Goal: Transaction & Acquisition: Purchase product/service

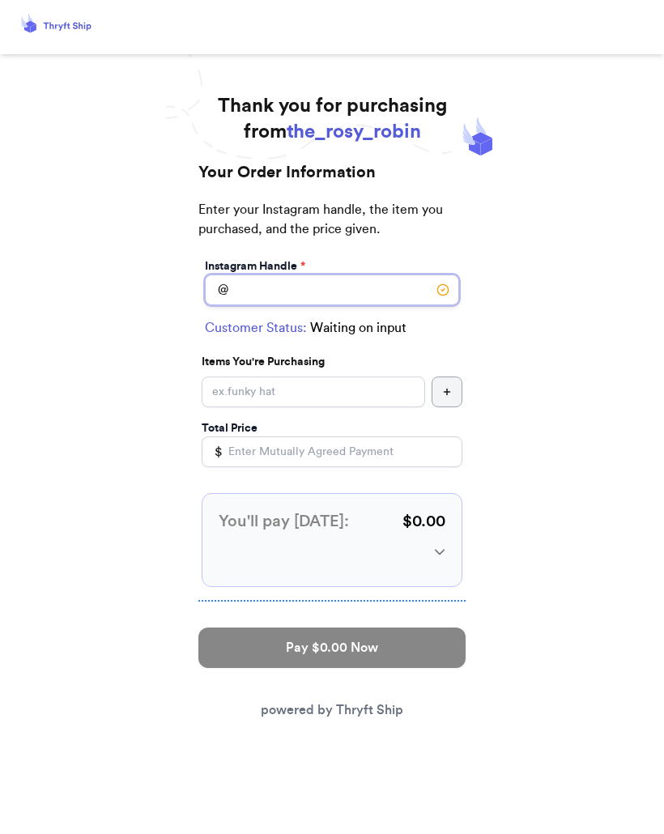
click at [340, 287] on input "Instagram Handle *" at bounding box center [332, 290] width 254 height 31
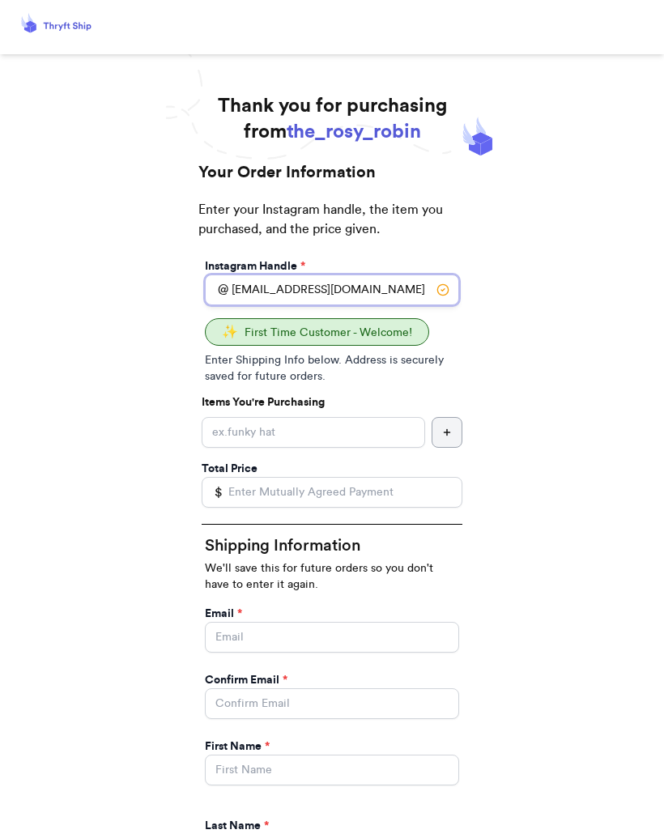
type input "[EMAIL_ADDRESS][DOMAIN_NAME]"
click at [364, 390] on div "Instagram Handle * @ [EMAIL_ADDRESS][DOMAIN_NAME] ✨ First Time Customer - Welco…" at bounding box center [331, 831] width 267 height 1152
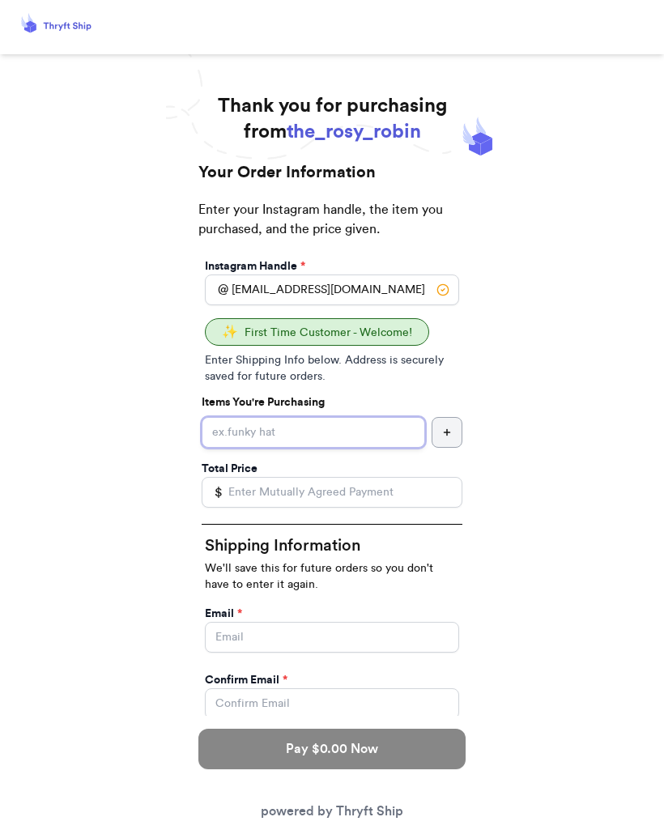
click at [351, 428] on input "Instagram Handle *" at bounding box center [313, 432] width 223 height 31
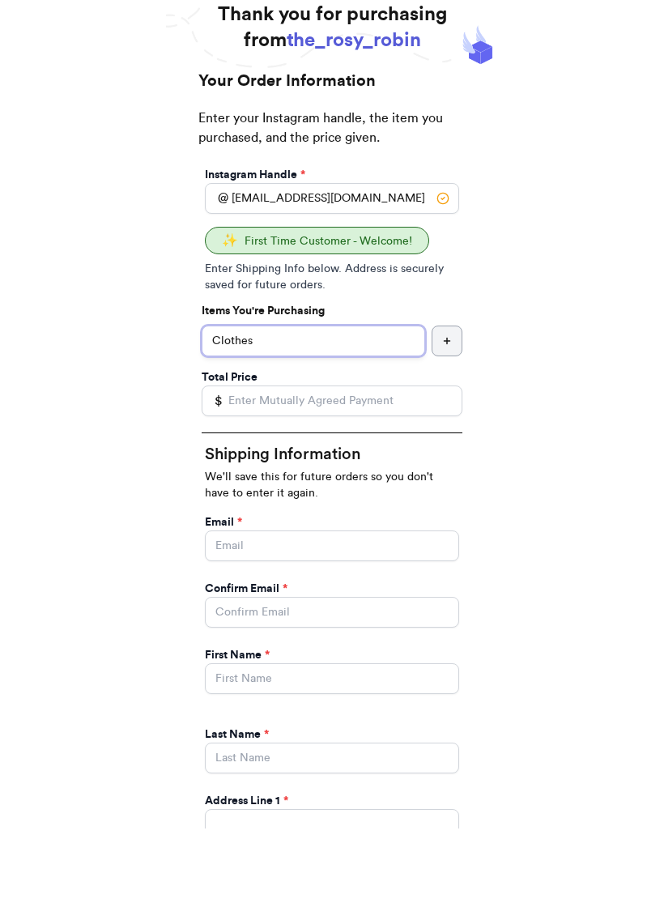
type input "Clothes"
click at [278, 477] on input "Total Price" at bounding box center [332, 492] width 261 height 31
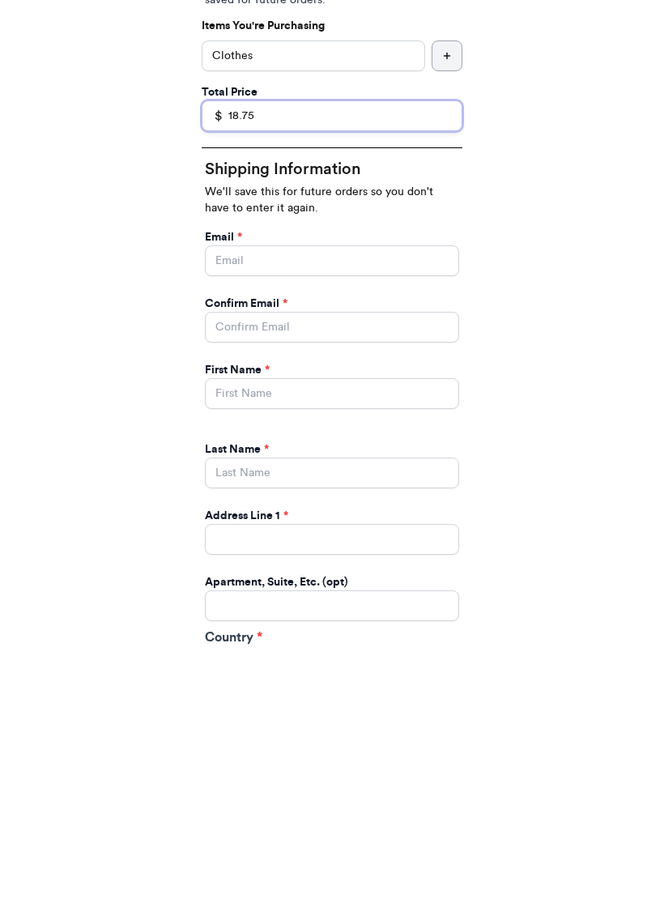
scroll to position [164, 0]
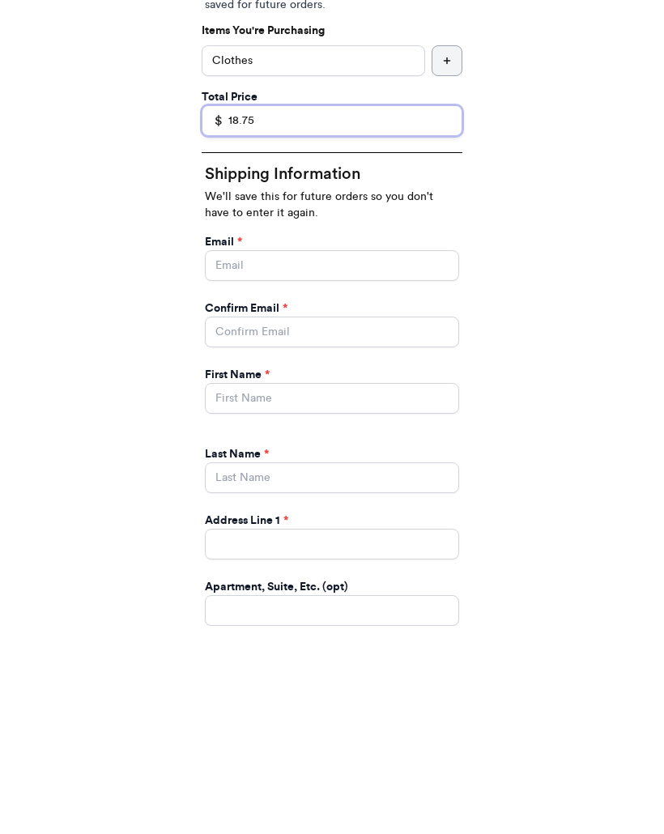
type input "18.75"
click at [347, 458] on input "Instagram Handle *" at bounding box center [332, 473] width 254 height 31
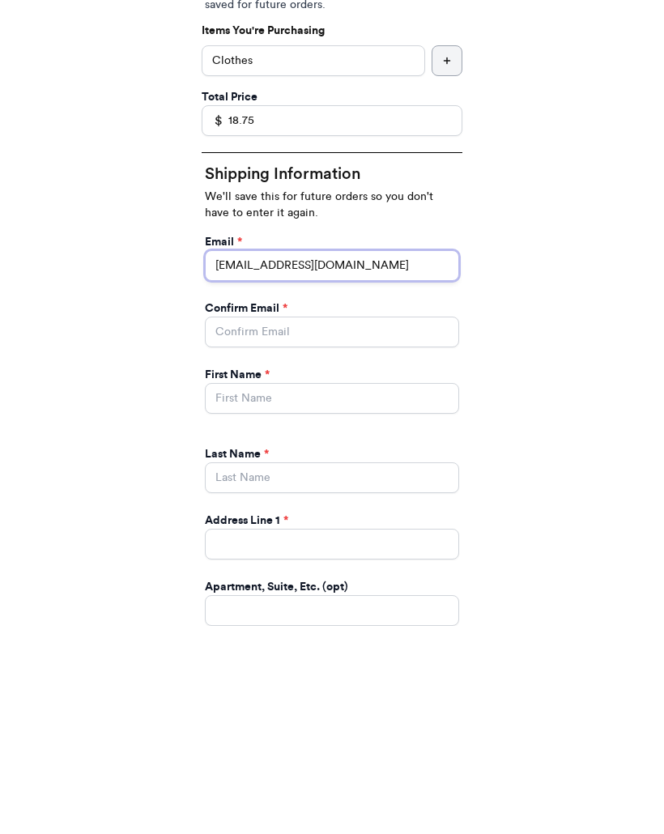
type input "[EMAIL_ADDRESS][DOMAIN_NAME]"
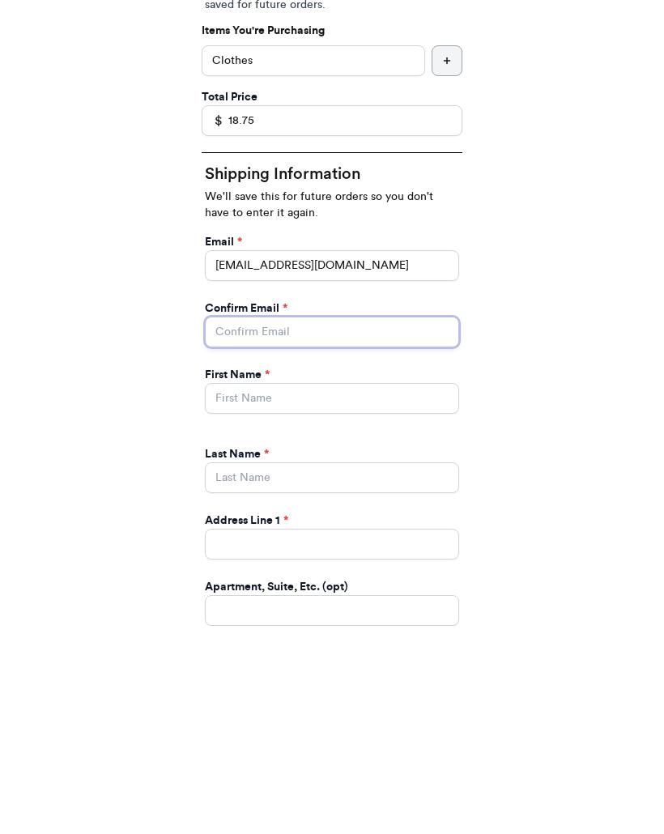
click at [342, 525] on input "Instagram Handle *" at bounding box center [332, 540] width 254 height 31
type input "[EMAIL_ADDRESS][DOMAIN_NAME]"
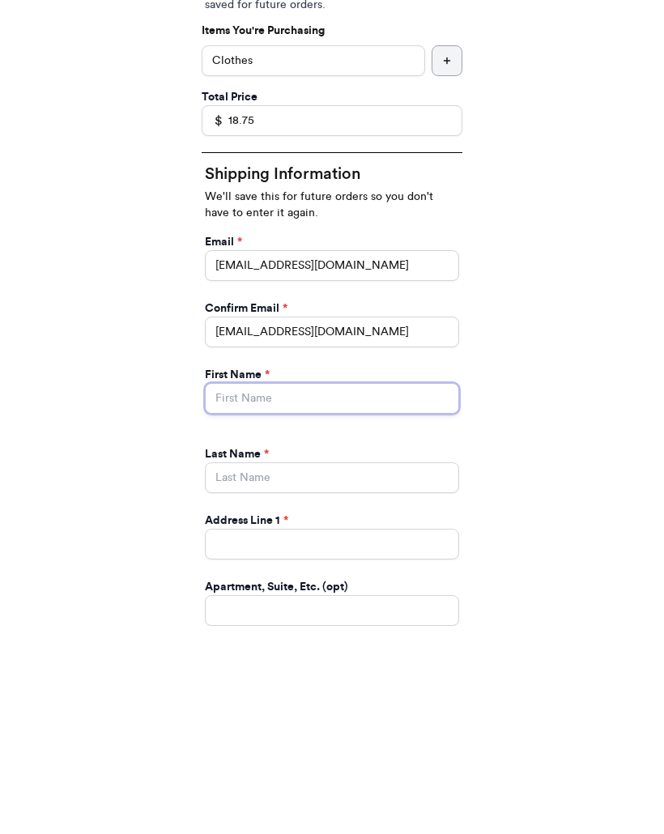
click at [340, 591] on input "Instagram Handle *" at bounding box center [332, 606] width 254 height 31
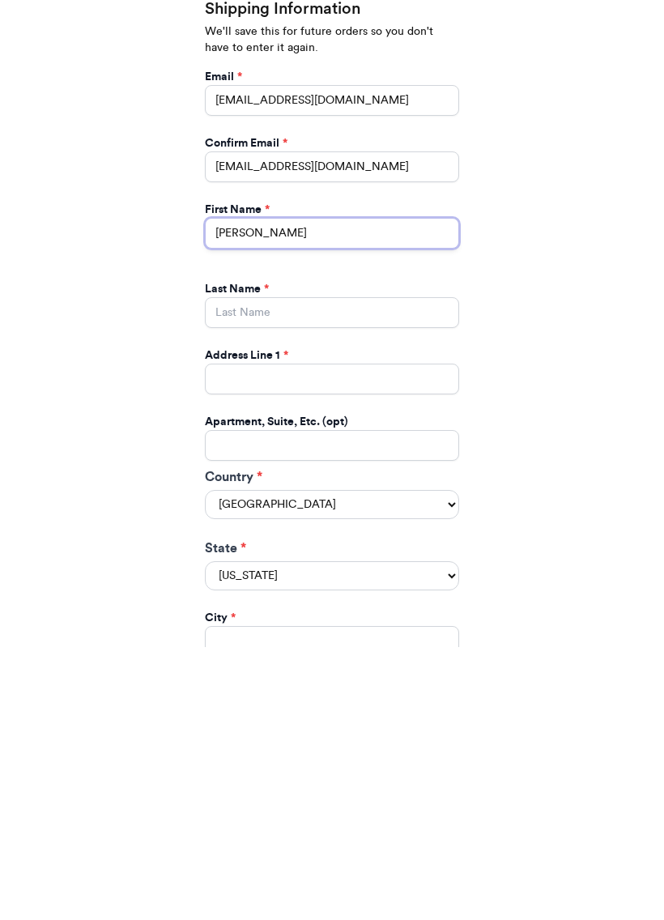
scroll to position [274, 0]
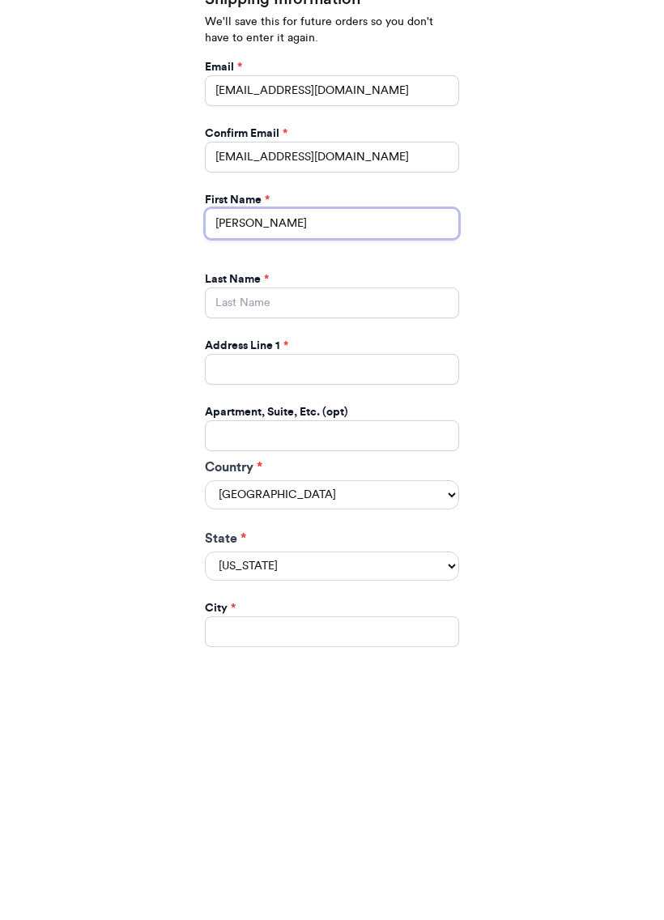
type input "[PERSON_NAME]"
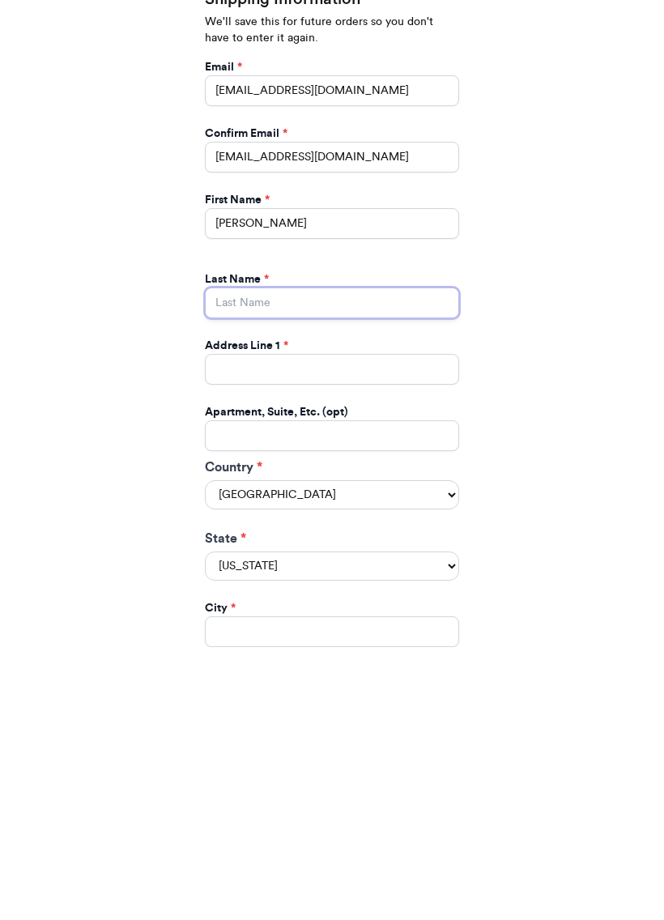
click at [390, 560] on input "Instagram Handle *" at bounding box center [332, 575] width 254 height 31
type input "[PERSON_NAME]"
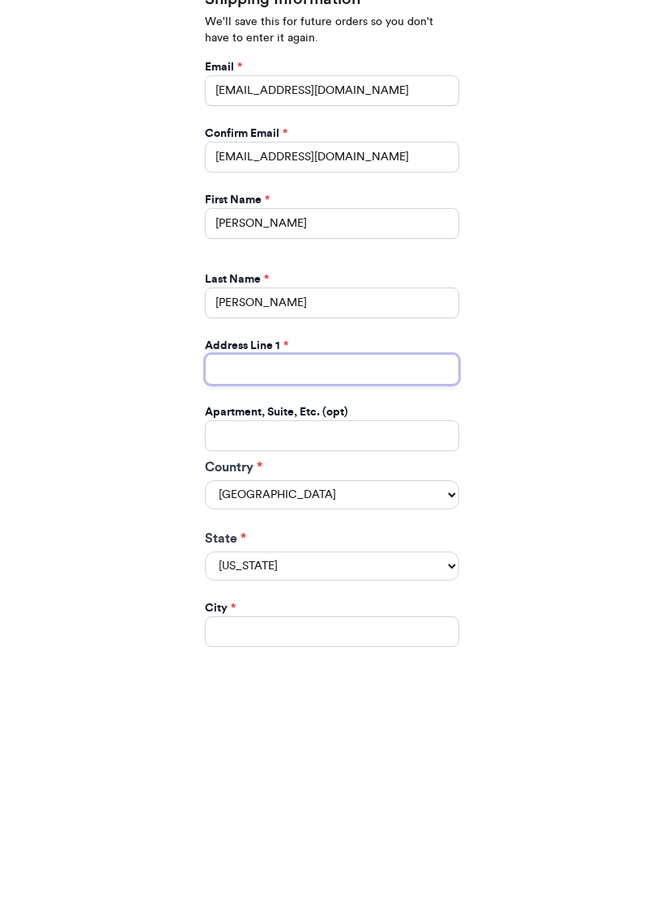
click at [317, 627] on input "Instagram Handle *" at bounding box center [332, 642] width 254 height 31
type input "[STREET_ADDRESS]"
click at [452, 824] on select "[US_STATE] [US_STATE] [US_STATE] [US_STATE] [US_STATE] [US_STATE] [US_STATE] [U…" at bounding box center [332, 838] width 254 height 29
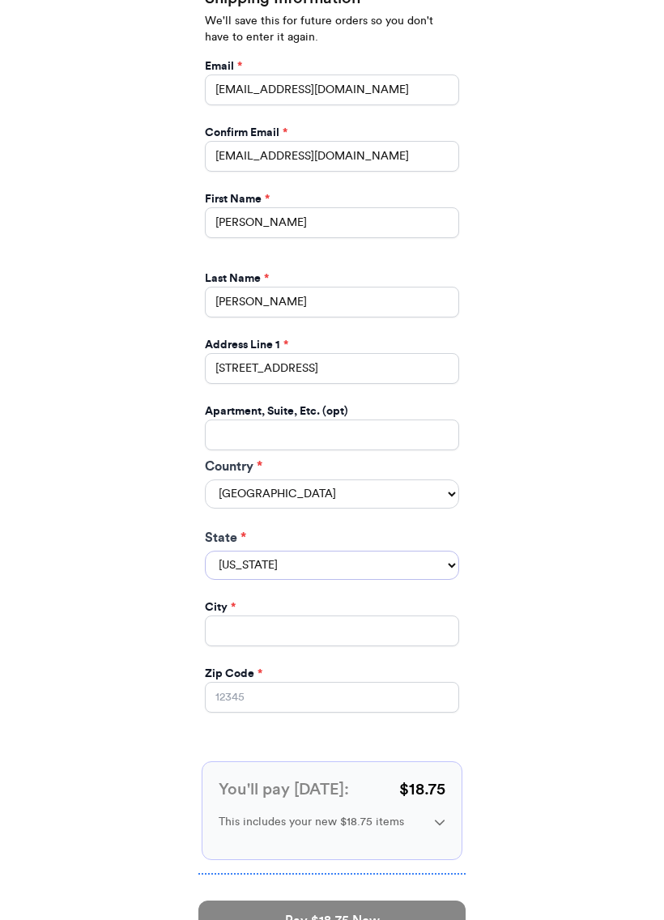
select select "IL"
click at [362, 615] on input "Instagram Handle *" at bounding box center [332, 630] width 254 height 31
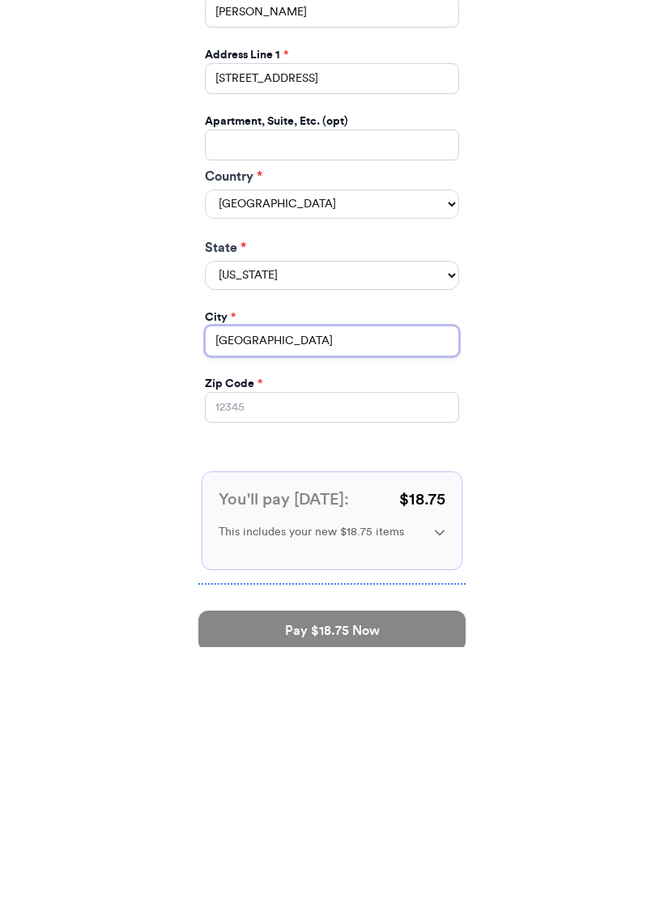
type input "[GEOGRAPHIC_DATA]"
click at [274, 665] on input "Zip Code *" at bounding box center [332, 680] width 254 height 31
type input "60302"
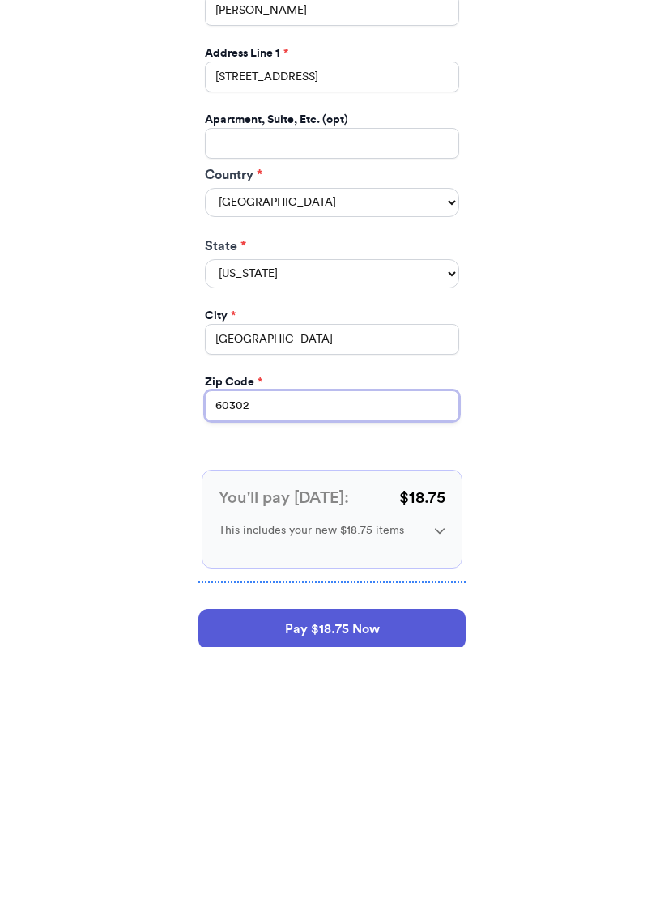
scroll to position [648, 0]
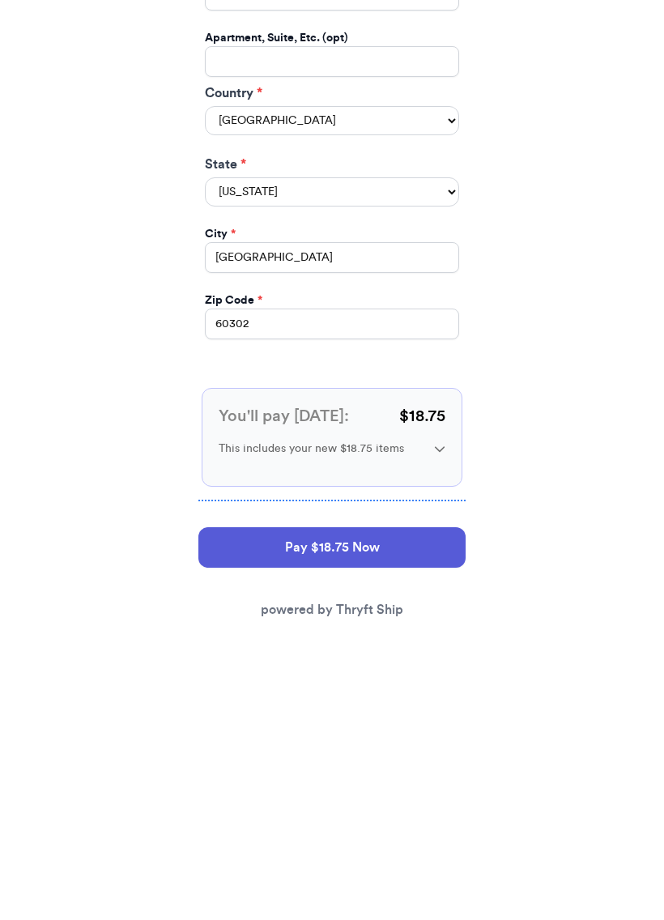
click at [399, 800] on button "Pay $18.75 Now" at bounding box center [331, 820] width 267 height 40
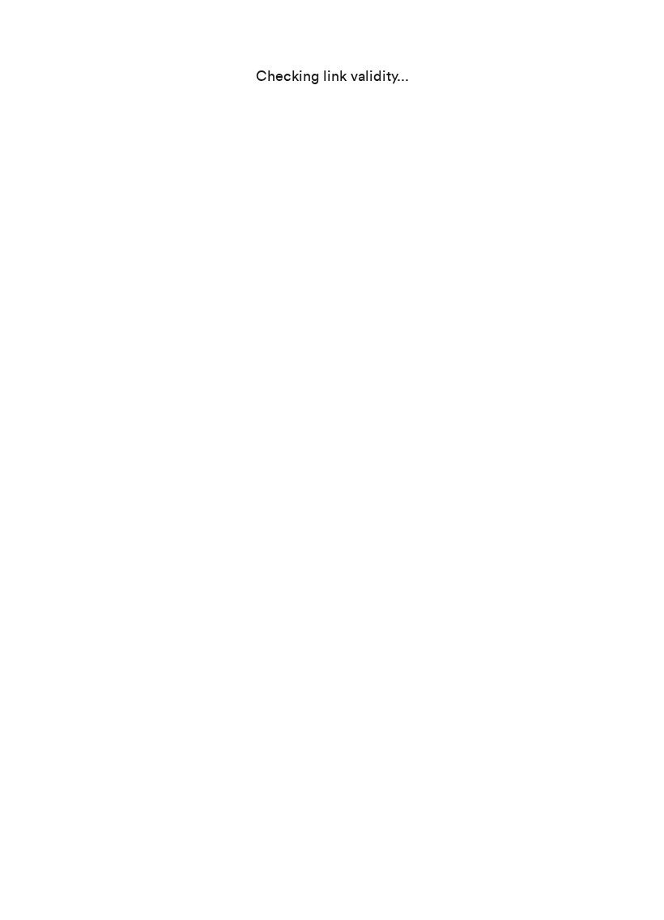
select select "IL"
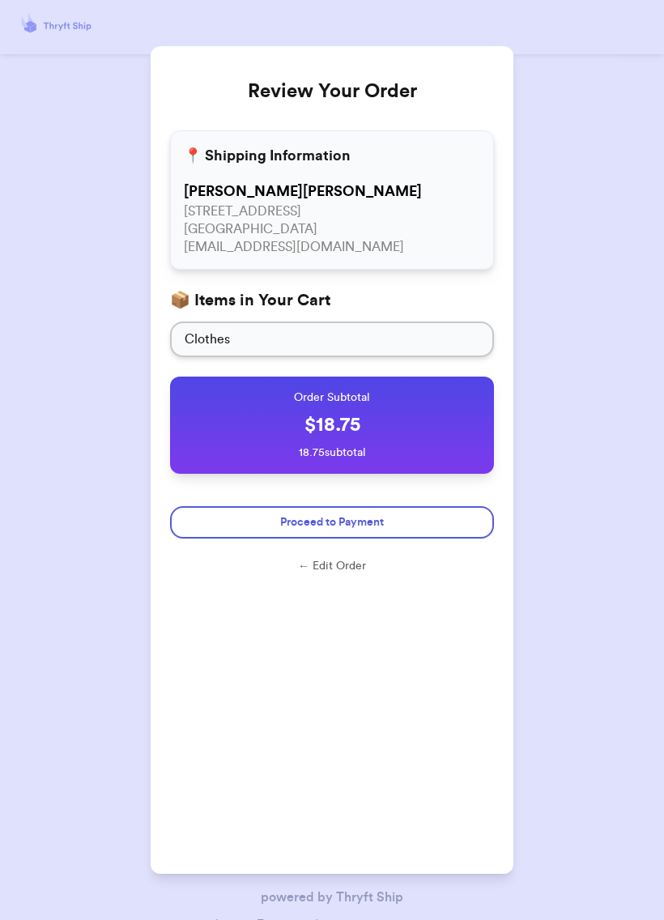
click at [425, 518] on button "Proceed to Payment" at bounding box center [332, 522] width 324 height 32
